Goal: Complete application form

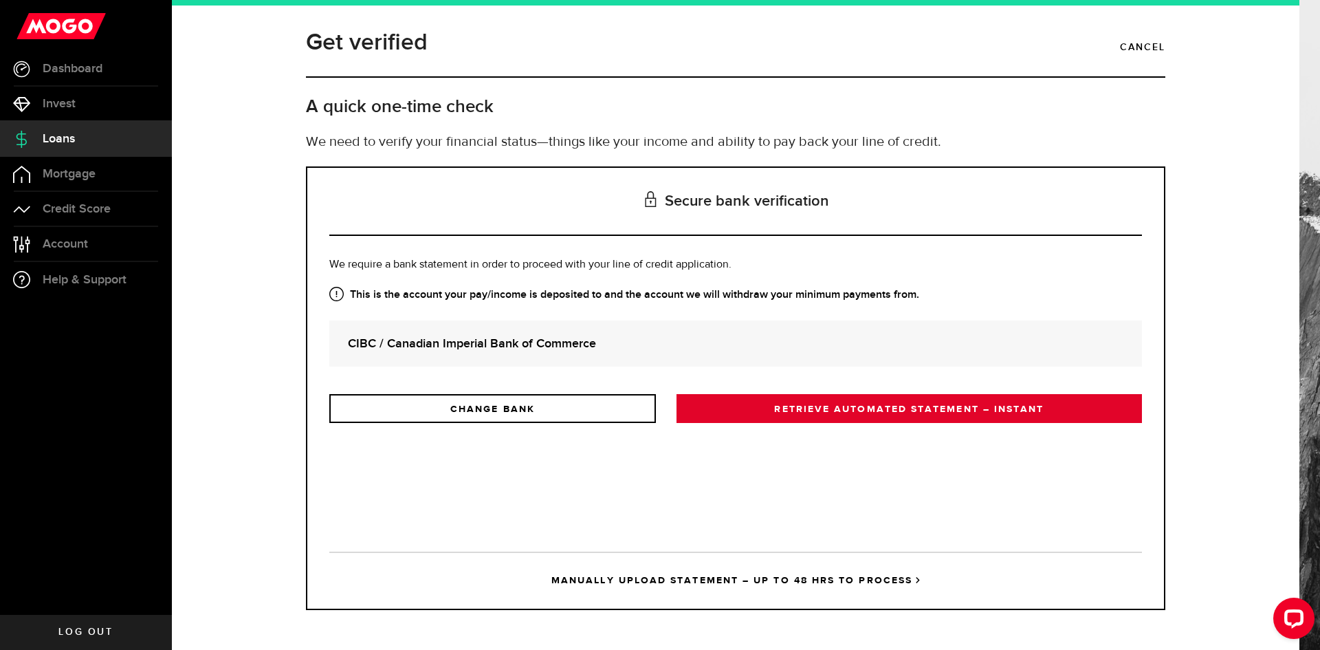
click at [874, 415] on link "RETRIEVE AUTOMATED STATEMENT – INSTANT" at bounding box center [908, 408] width 465 height 29
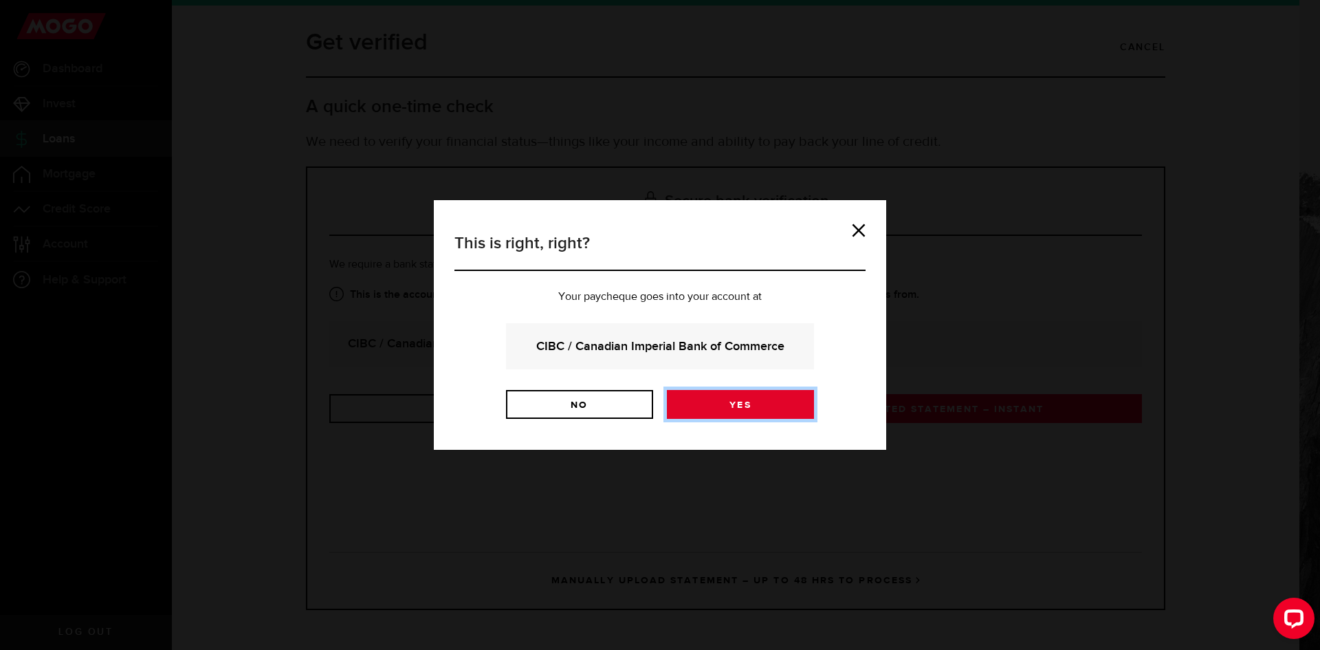
click at [708, 407] on link "Yes" at bounding box center [740, 404] width 147 height 29
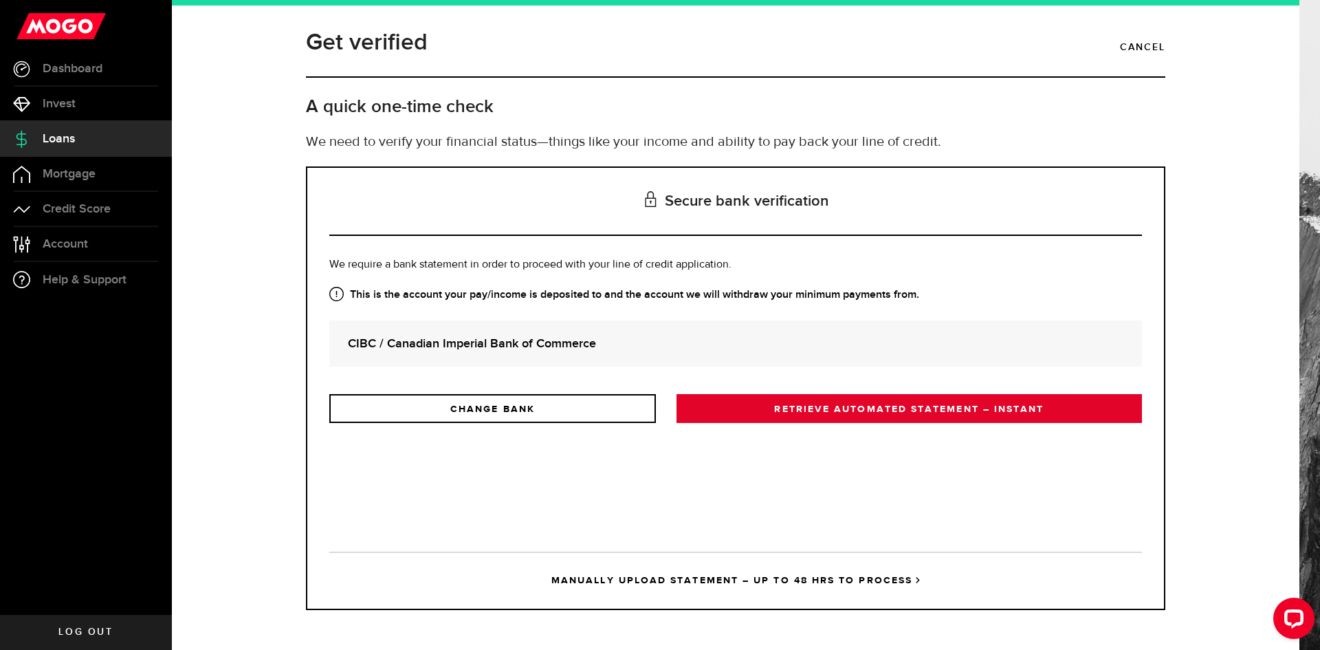
click at [889, 409] on link "RETRIEVE AUTOMATED STATEMENT – INSTANT" at bounding box center [908, 408] width 465 height 29
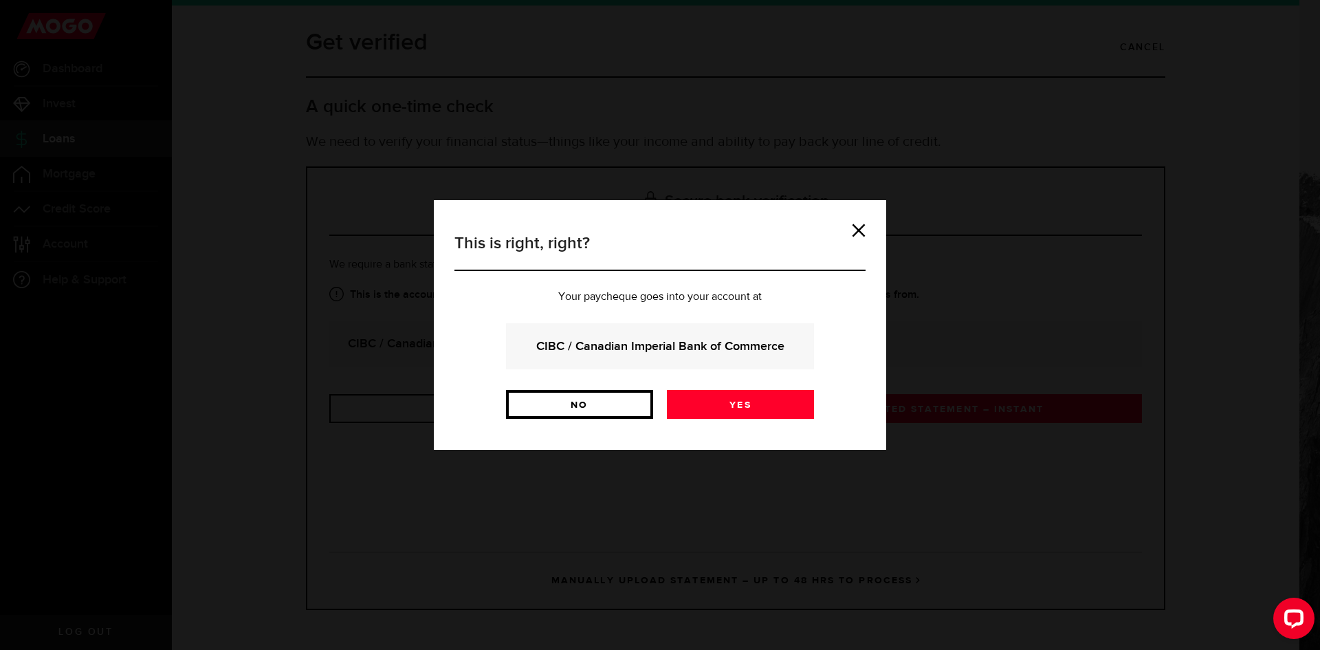
click at [614, 398] on link "No" at bounding box center [579, 404] width 147 height 29
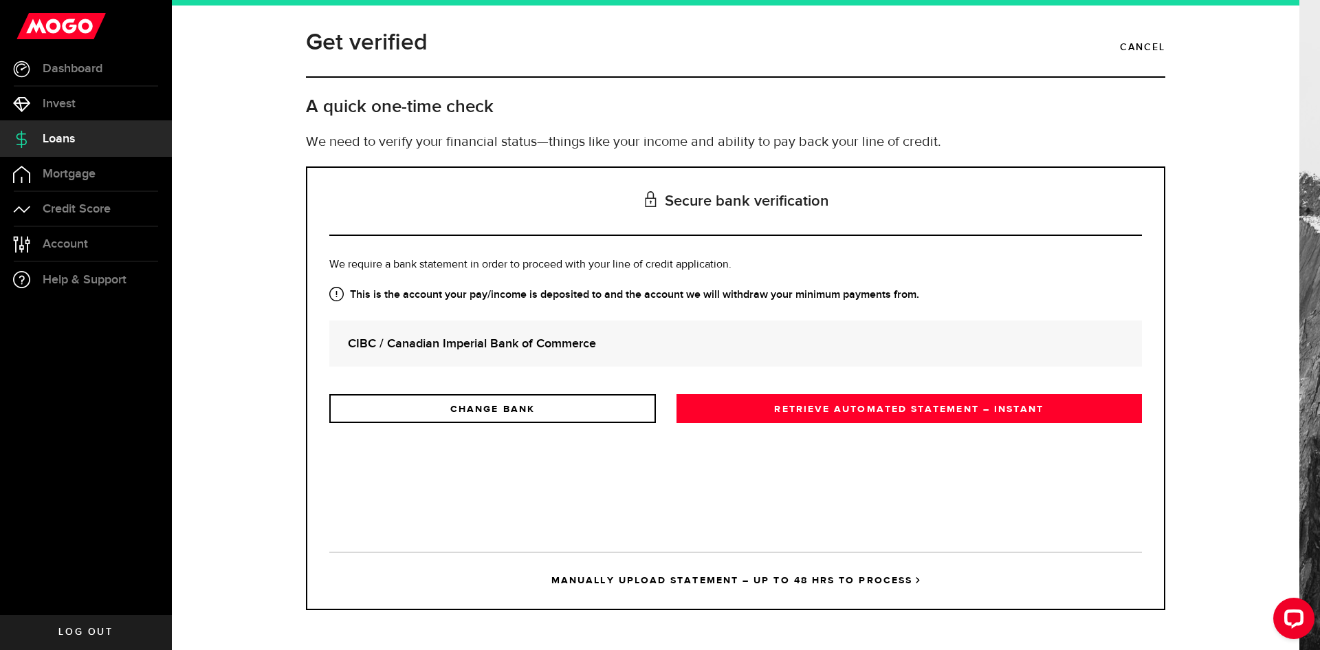
click at [690, 587] on link "MANUALLY UPLOAD STATEMENT – UP TO 48 HRS TO PROCESS" at bounding box center [735, 579] width 812 height 57
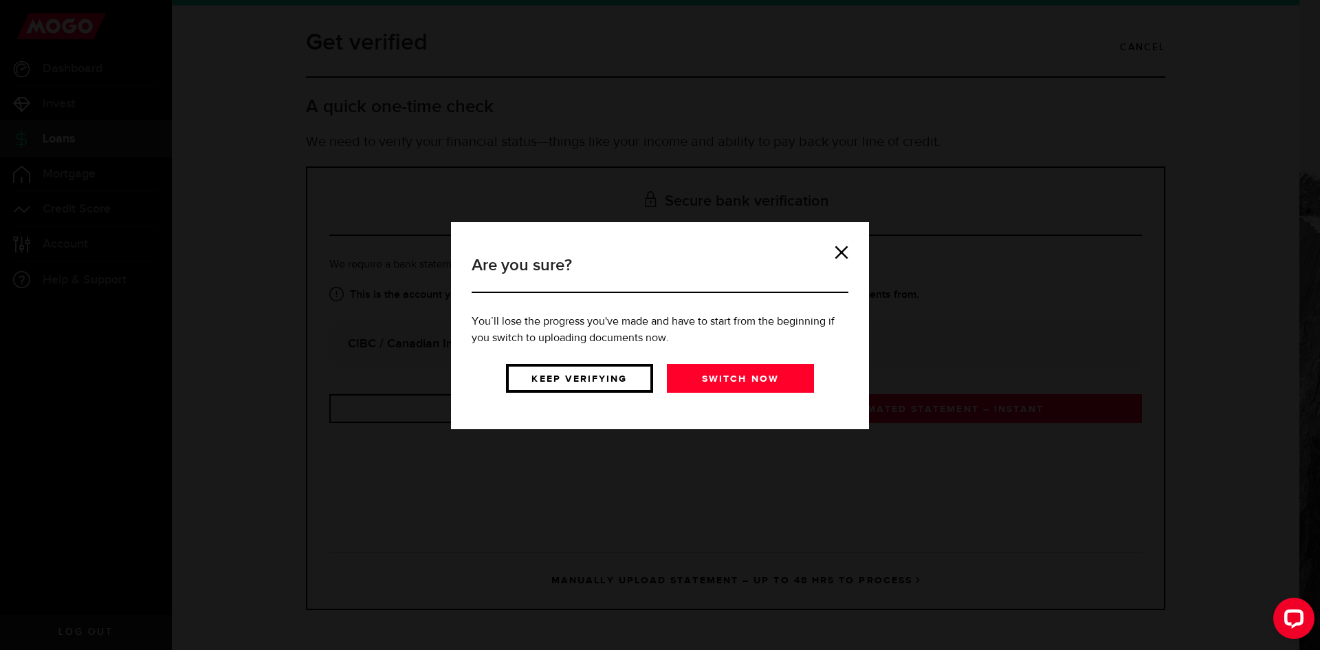
click at [594, 374] on link "Keep verifying" at bounding box center [579, 378] width 147 height 29
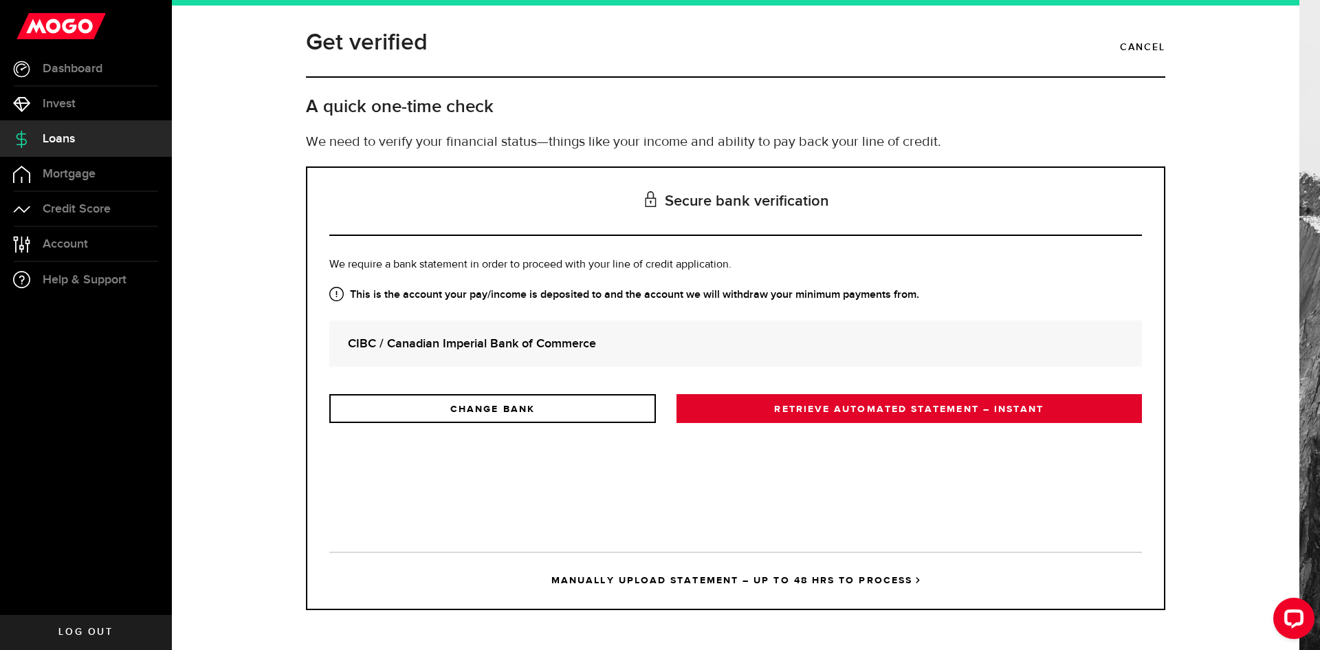
click at [778, 405] on link "RETRIEVE AUTOMATED STATEMENT – INSTANT" at bounding box center [908, 408] width 465 height 29
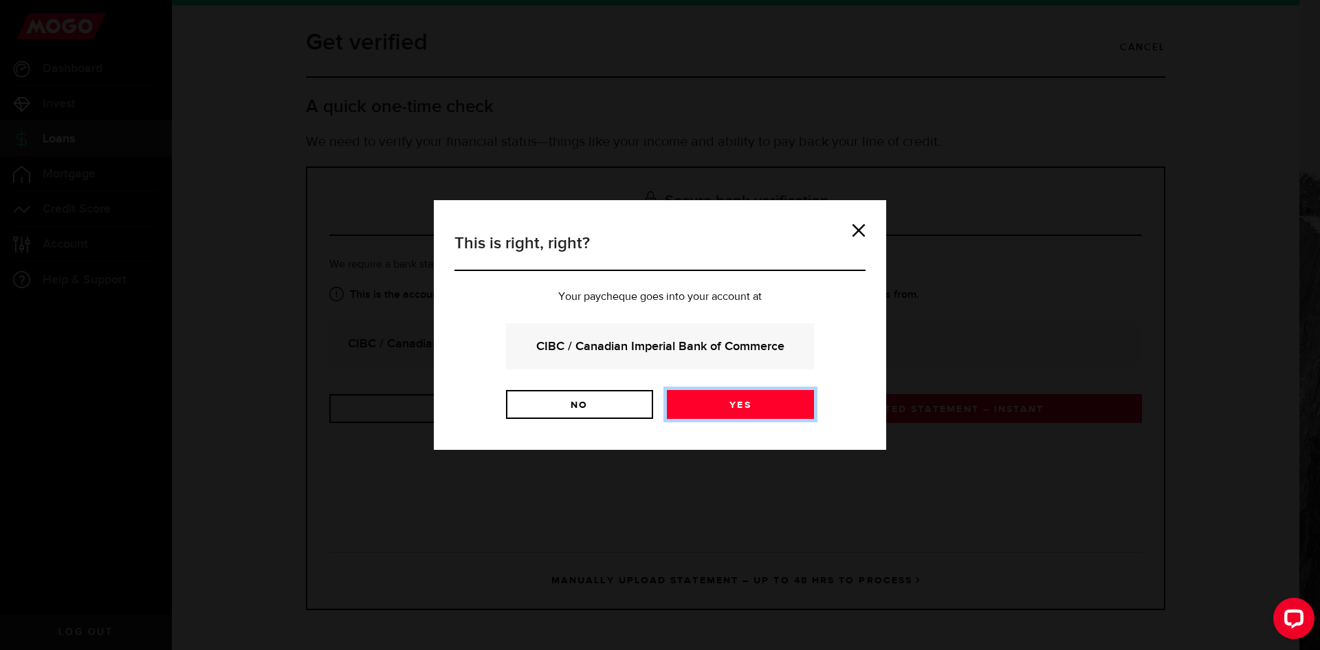
click at [778, 405] on link "Yes" at bounding box center [740, 404] width 147 height 29
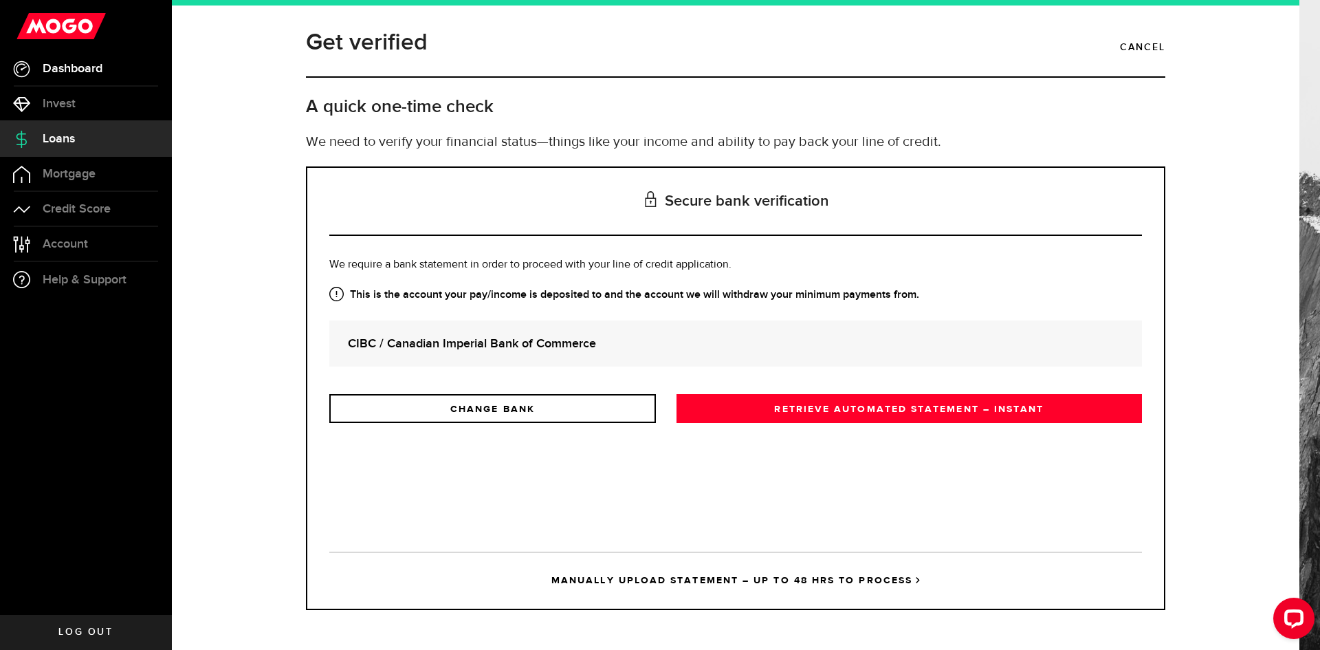
click at [99, 72] on span "Dashboard" at bounding box center [73, 69] width 60 height 12
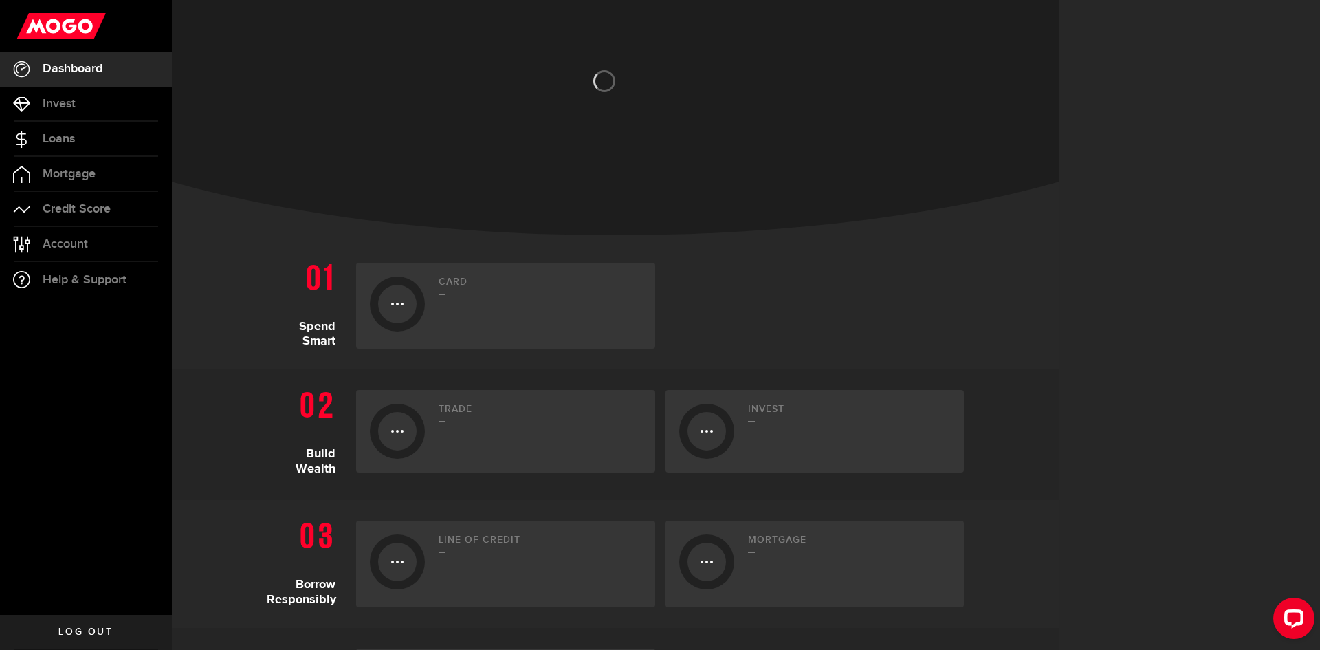
scroll to position [195, 0]
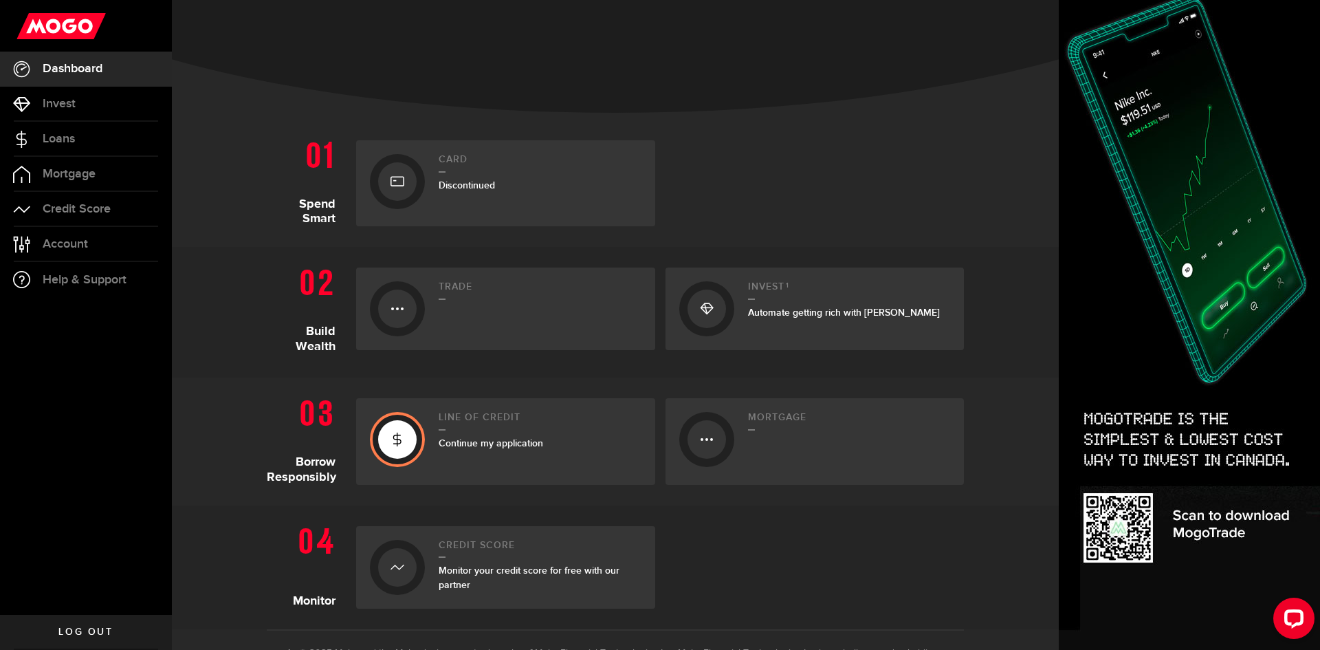
click at [547, 439] on div "Continue my application" at bounding box center [540, 443] width 203 height 14
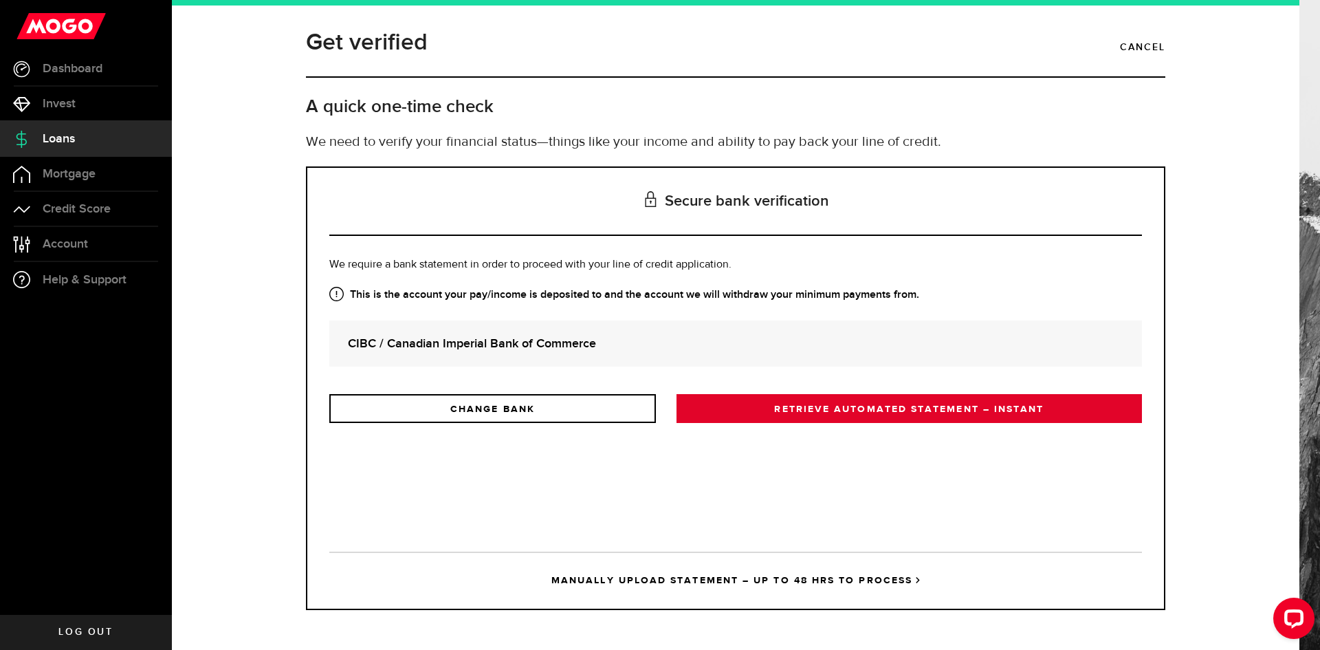
click at [891, 412] on link "RETRIEVE AUTOMATED STATEMENT – INSTANT" at bounding box center [908, 408] width 465 height 29
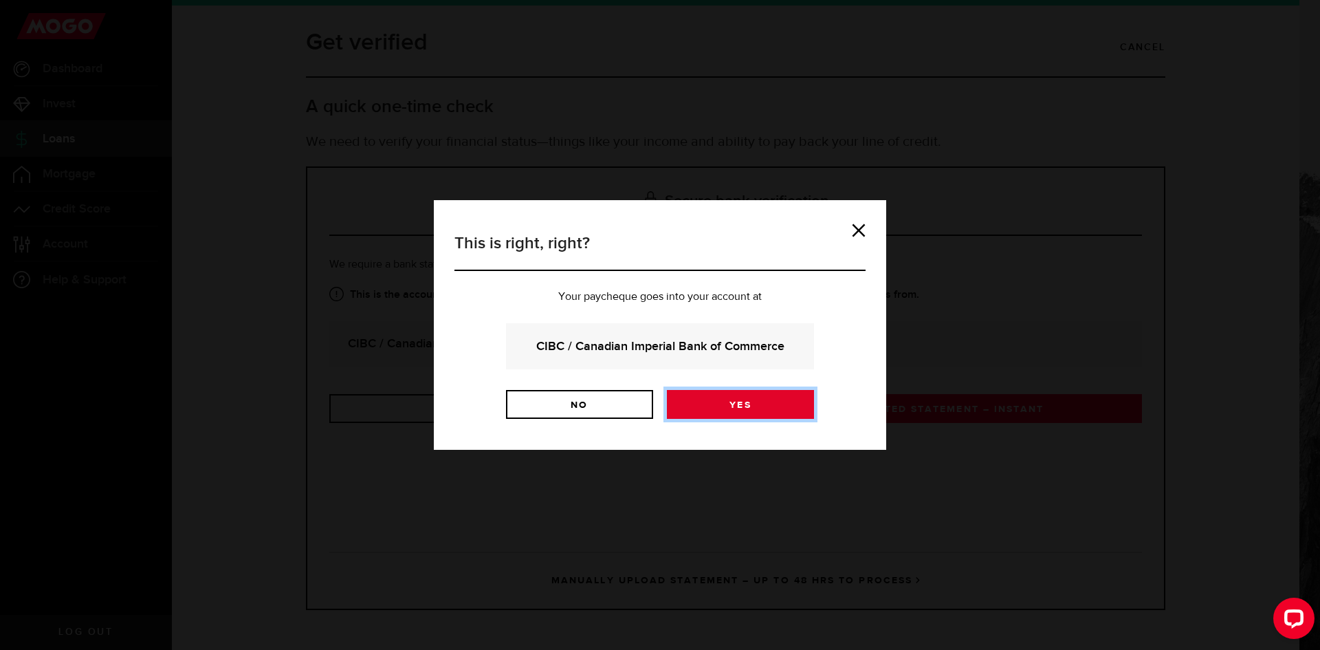
click at [718, 414] on link "Yes" at bounding box center [740, 404] width 147 height 29
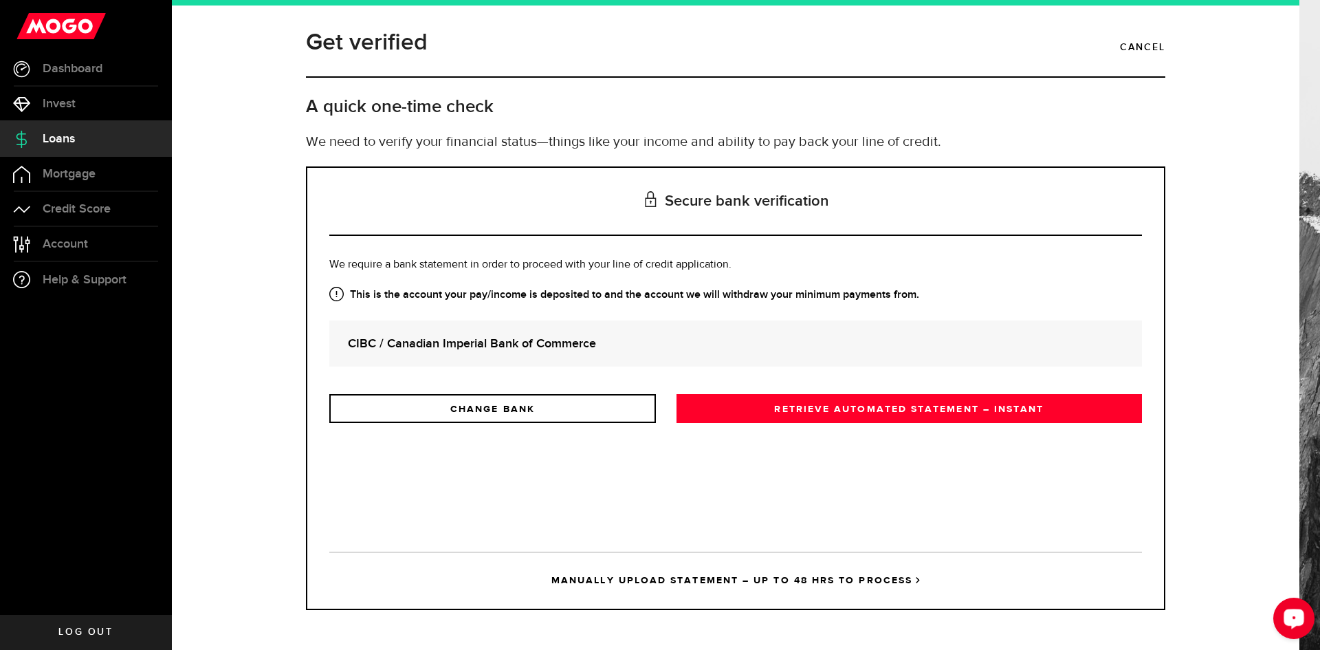
drag, startPoint x: 1283, startPoint y: 599, endPoint x: 1293, endPoint y: 613, distance: 16.8
click at [1293, 613] on icon "Open LiveChat chat widget" at bounding box center [1293, 617] width 13 height 9
click at [1146, 49] on link "Cancel" at bounding box center [1142, 47] width 45 height 23
